Goal: Find specific fact: Find specific fact

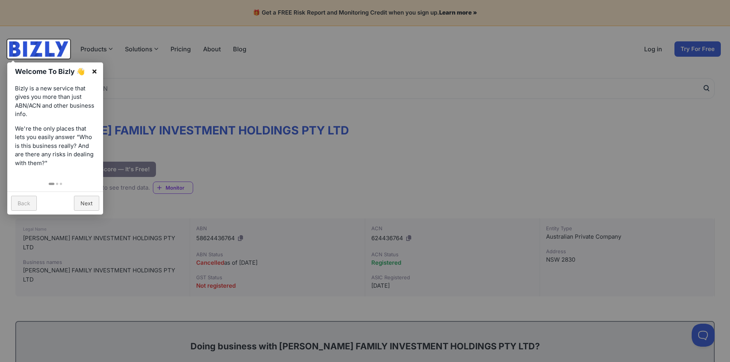
click at [93, 70] on link "×" at bounding box center [94, 70] width 17 height 17
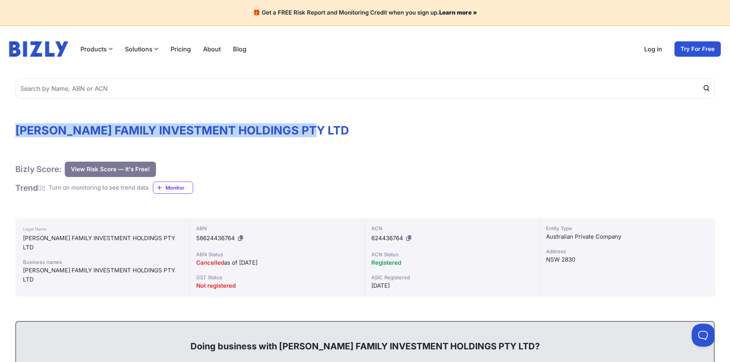
drag, startPoint x: 340, startPoint y: 132, endPoint x: 12, endPoint y: 118, distance: 328.5
copy h1 "[PERSON_NAME] FAMILY INVESTMENT HOLDINGS PTY LTD"
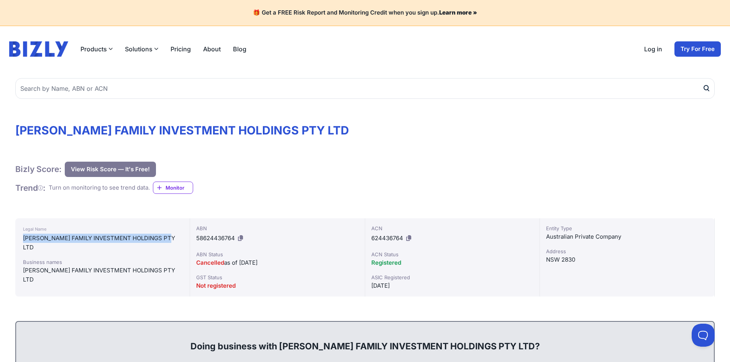
drag, startPoint x: 21, startPoint y: 236, endPoint x: 175, endPoint y: 237, distance: 153.2
click at [175, 237] on div "Legal Name [PERSON_NAME] FAMILY INVESTMENT HOLDINGS PTY LTD Business names [PER…" at bounding box center [102, 257] width 175 height 78
copy div "[PERSON_NAME] FAMILY INVESTMENT HOLDINGS PTY LTD"
click at [409, 237] on icon at bounding box center [408, 238] width 5 height 6
copy div "[PERSON_NAME] FAMILY INVESTMENT HOLDINGS PTY LTD"
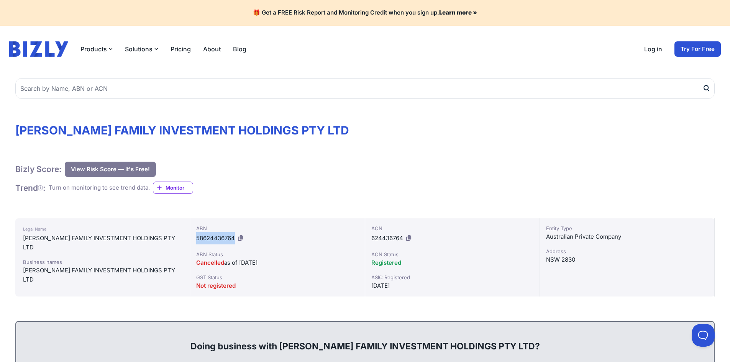
drag, startPoint x: 193, startPoint y: 236, endPoint x: 234, endPoint y: 236, distance: 41.0
click at [234, 236] on div "ABN 58624436764 ABN Status Cancelled as of [DATE] GST Status Not registered" at bounding box center [277, 257] width 175 height 78
copy span "58624436764"
